Goal: Communication & Community: Answer question/provide support

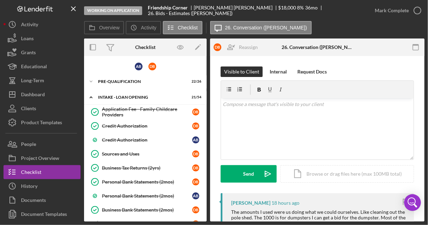
scroll to position [373, 0]
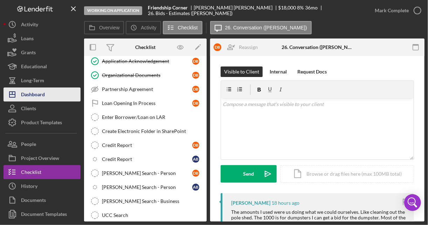
click at [42, 96] on div "Dashboard" at bounding box center [33, 96] width 24 height 16
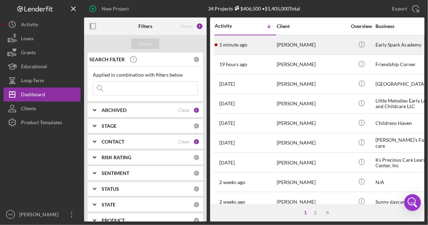
click at [299, 47] on div "[PERSON_NAME]" at bounding box center [312, 45] width 70 height 19
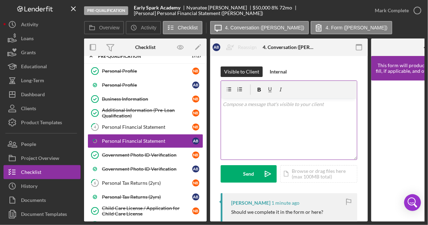
click at [276, 116] on div "v Color teal Color pink Remove color Add row above Add row below Add column bef…" at bounding box center [289, 128] width 136 height 61
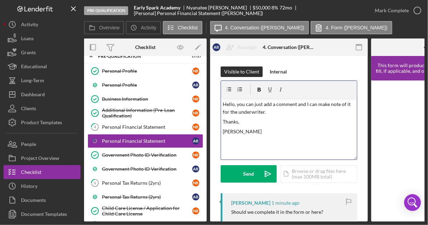
click at [294, 105] on p "Hello, you can just add a comment and I can make note of it for the underwriter." at bounding box center [289, 108] width 132 height 16
click at [278, 111] on p "Hello, you can just add a comment and I can make note of it for the underwriter." at bounding box center [289, 108] width 132 height 16
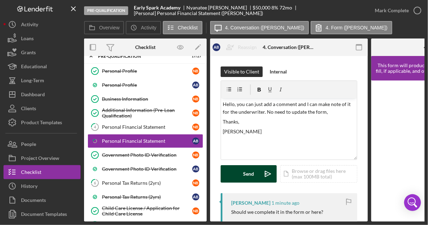
click at [259, 177] on icon "Icon/icon-invite-send" at bounding box center [268, 174] width 18 height 18
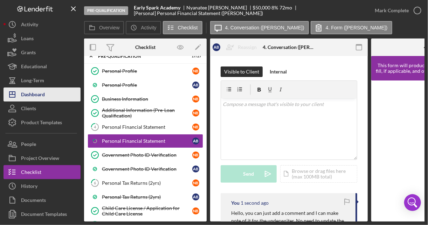
click at [37, 99] on div "Dashboard" at bounding box center [33, 96] width 24 height 16
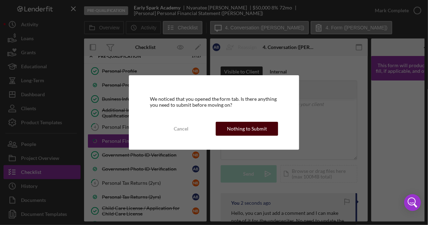
click at [243, 129] on div "Nothing to Submit" at bounding box center [247, 129] width 40 height 14
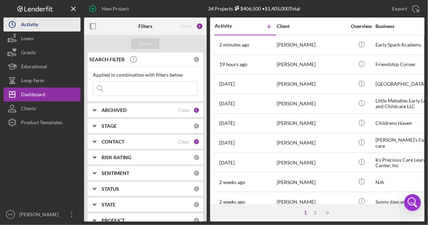
click at [11, 23] on icon "Icon/History" at bounding box center [13, 25] width 18 height 18
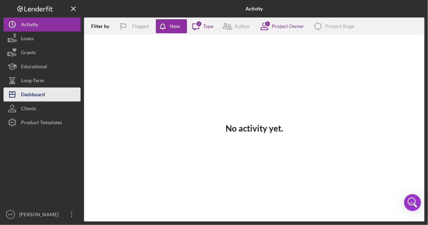
click at [33, 95] on div "Dashboard" at bounding box center [33, 96] width 24 height 16
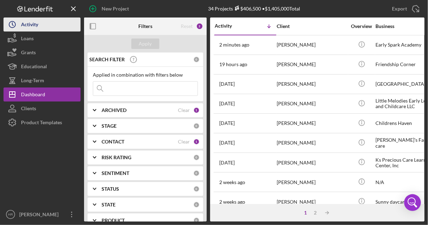
click at [30, 26] on div "Activity" at bounding box center [29, 26] width 17 height 16
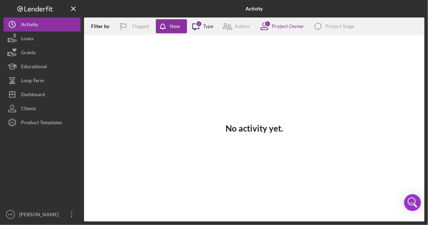
click at [206, 21] on div "Icon/Message 3 Type" at bounding box center [200, 27] width 26 height 18
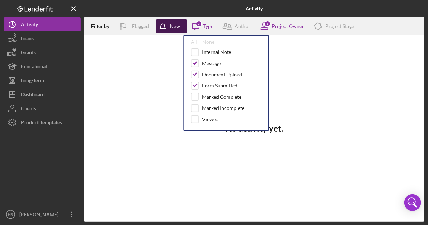
click at [160, 27] on icon "button" at bounding box center [163, 26] width 6 height 4
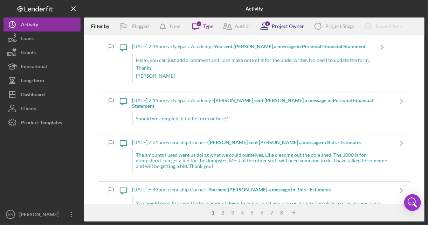
click at [273, 28] on div "Project Owner" at bounding box center [288, 26] width 32 height 6
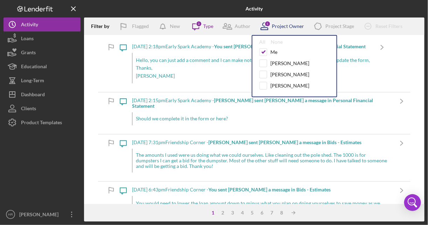
click at [282, 26] on div "Project Owner" at bounding box center [288, 26] width 32 height 6
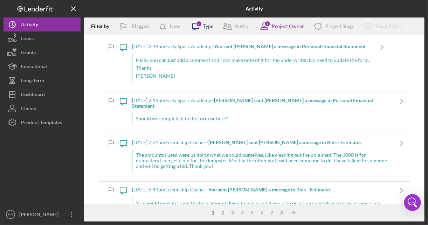
click at [210, 22] on div "Icon/Message 3 Type" at bounding box center [200, 27] width 26 height 18
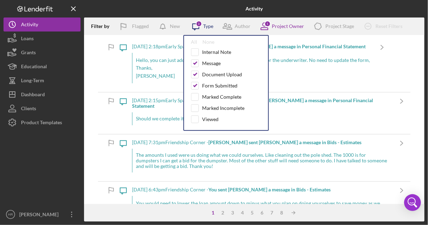
click at [190, 27] on icon "Icon/Message" at bounding box center [196, 27] width 18 height 18
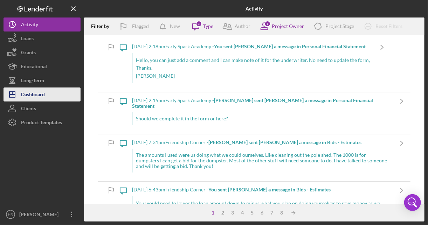
click at [45, 95] on div "Dashboard" at bounding box center [33, 96] width 24 height 16
